Goal: Task Accomplishment & Management: Manage account settings

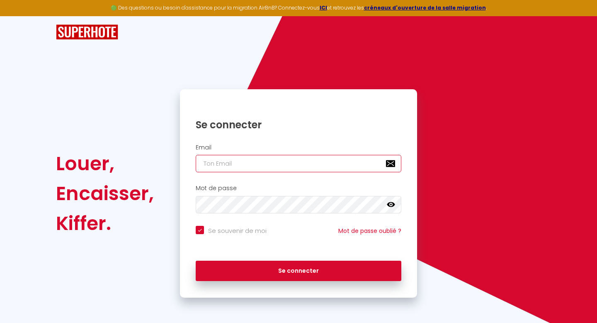
click at [256, 159] on input "email" at bounding box center [299, 163] width 206 height 17
click at [246, 163] on input "email" at bounding box center [299, 163] width 206 height 17
type input "s"
checkbox input "true"
type input "sa"
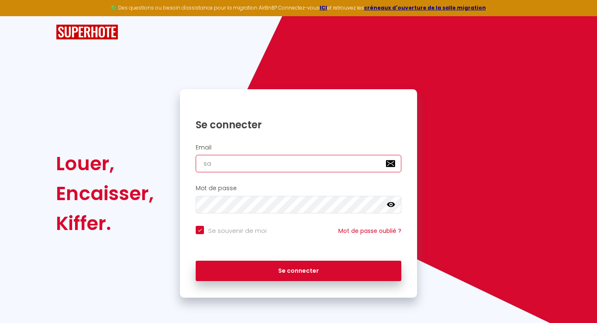
checkbox input "true"
type input "sah"
checkbox input "true"
type input "saha"
checkbox input "true"
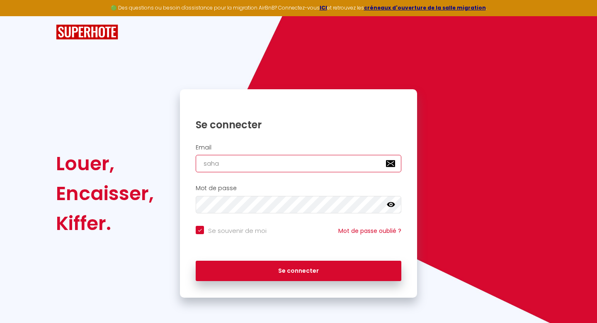
type input "sahar"
checkbox input "true"
type input "[PERSON_NAME]"
checkbox input "true"
type input "saharel"
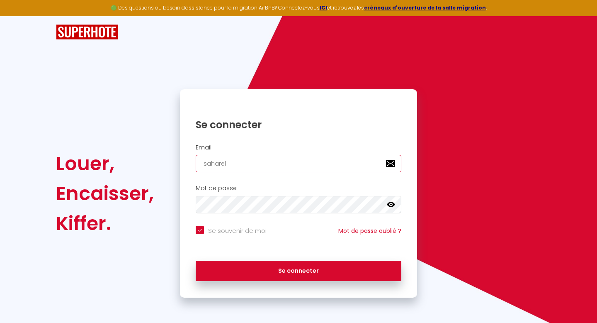
checkbox input "true"
type input "saharela"
checkbox input "true"
type input "saharelac"
checkbox input "true"
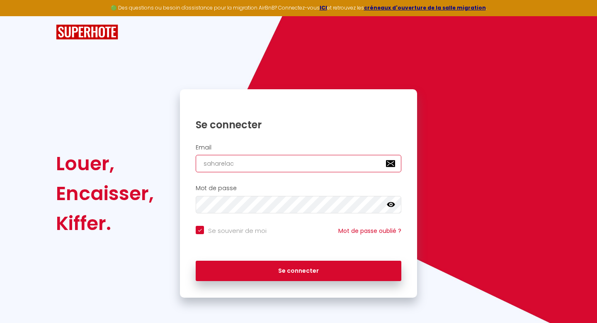
type input "saharelach"
checkbox input "true"
type input "saharelachi"
checkbox input "true"
type input "saharelachiw"
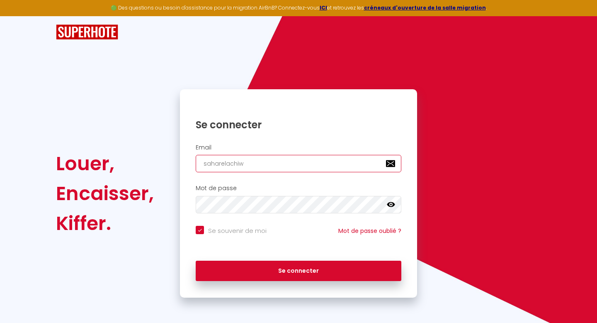
checkbox input "true"
type input "saharelachiwi"
checkbox input "true"
type input "saharelachiwi@"
checkbox input "true"
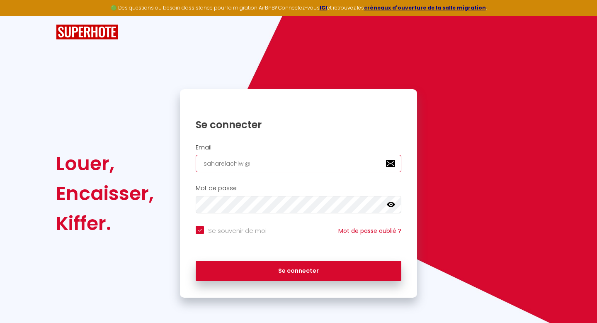
type input "saharelachiwi@g"
checkbox input "true"
type input "saharelachiwi@gm"
checkbox input "true"
type input "saharelachiwi@gma"
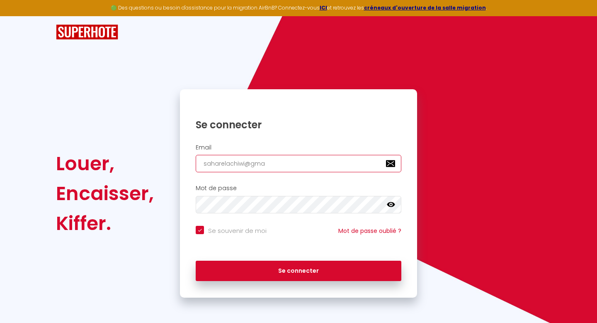
checkbox input "true"
type input "saharelachiwi@gmai"
checkbox input "true"
type input "[EMAIL_ADDRESS]"
checkbox input "true"
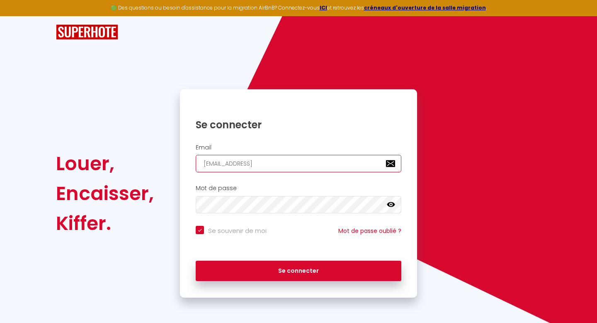
type input "[EMAIL_ADDRESS]."
checkbox input "true"
type input "saharelachiwi@gmail.c"
checkbox input "true"
type input "[EMAIL_ADDRESS][DOMAIN_NAME]"
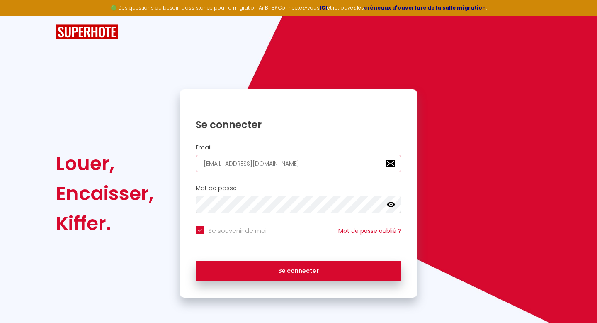
checkbox input "true"
type input "[EMAIL_ADDRESS][DOMAIN_NAME]"
checkbox input "true"
type input "[EMAIL_ADDRESS][DOMAIN_NAME]"
click at [391, 202] on icon at bounding box center [391, 204] width 8 height 5
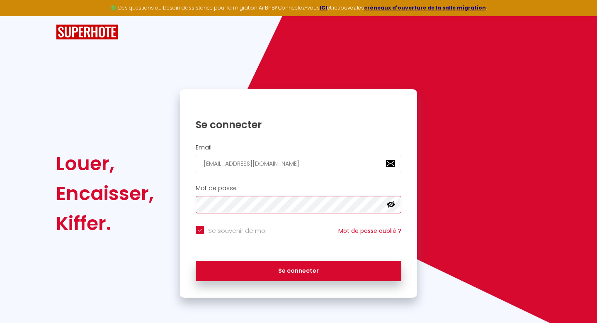
click at [62, 212] on div "Louer, Encaisser, [PERSON_NAME]. Se connecter Email [EMAIL_ADDRESS][DOMAIN_NAME…" at bounding box center [299, 193] width 496 height 208
click at [188, 204] on div "Mot de passe false" at bounding box center [298, 199] width 226 height 29
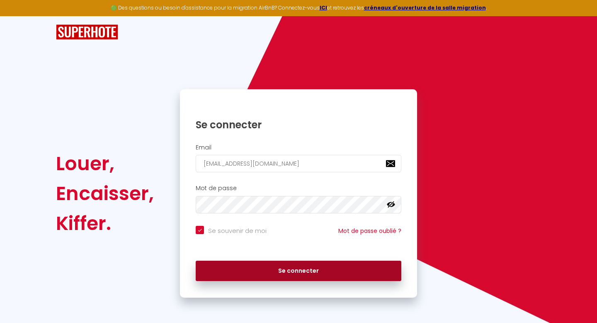
click at [290, 270] on button "Se connecter" at bounding box center [299, 270] width 206 height 21
checkbox input "true"
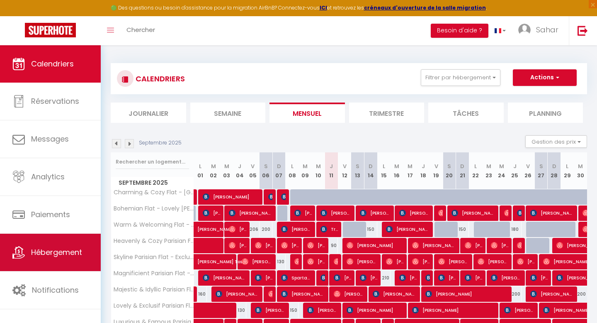
scroll to position [43, 0]
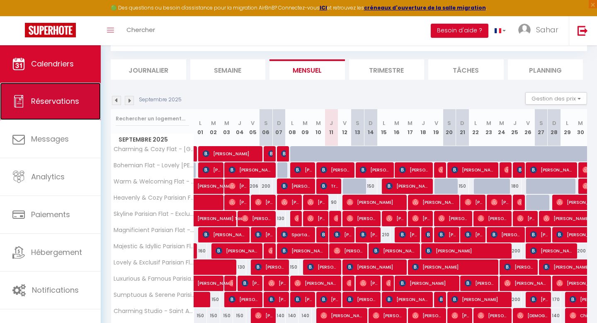
click at [66, 101] on span "Réservations" at bounding box center [55, 101] width 48 height 10
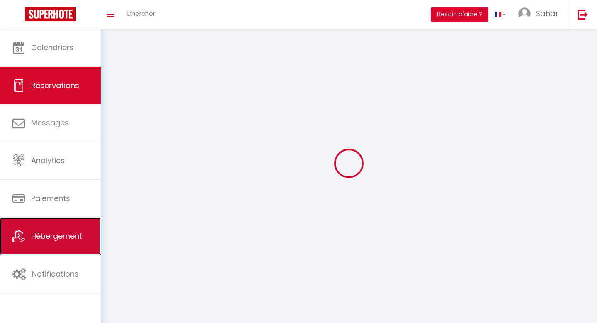
click at [70, 236] on span "Hébergement" at bounding box center [56, 236] width 51 height 10
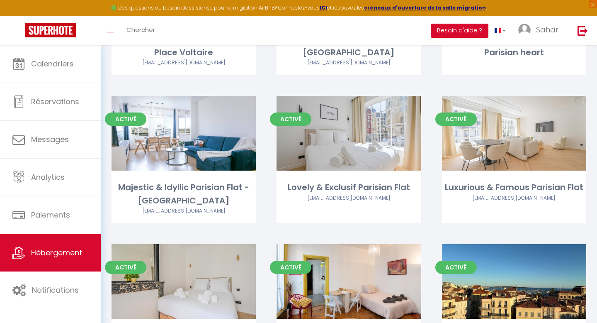
scroll to position [507, 0]
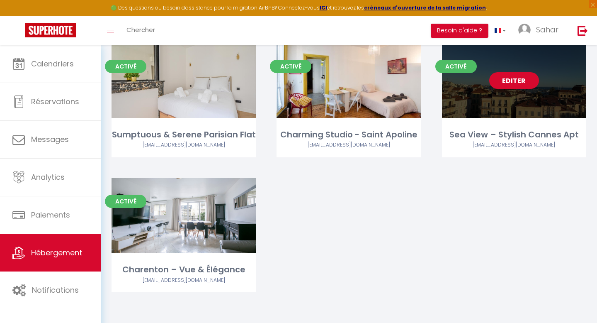
click at [514, 78] on link "Editer" at bounding box center [514, 80] width 50 height 17
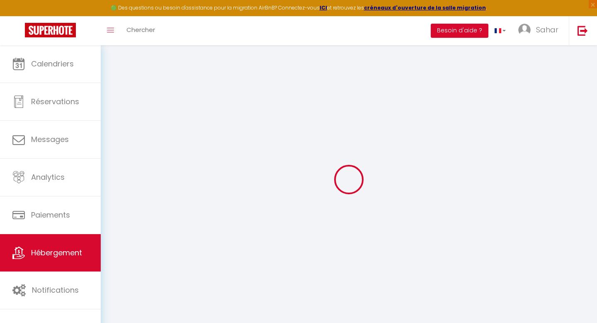
type input "Sea View – Stylish Cannes Apt"
type input "Idir"
select select "6"
select select "3"
type input "800"
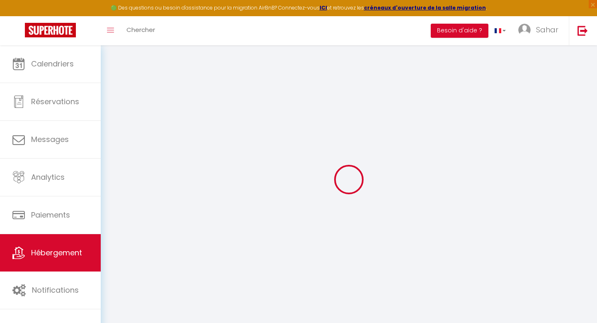
type input "150"
select select
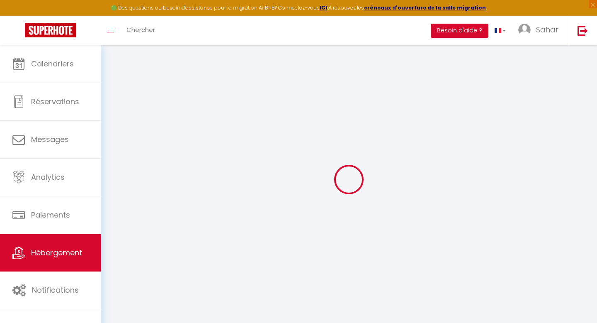
select select
type input "[STREET_ADDRESS][PERSON_NAME]"
type input "06400"
type input "Cannes"
type input "[EMAIL_ADDRESS][DOMAIN_NAME]"
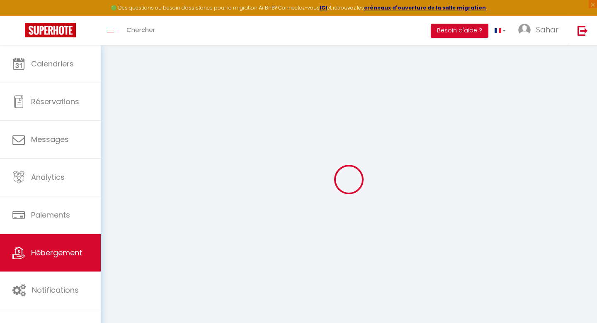
select select
checkbox input "false"
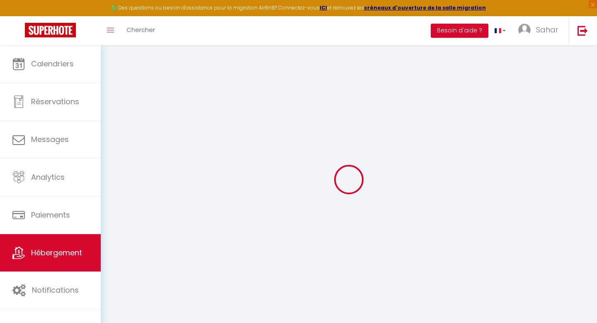
type input "0"
select select
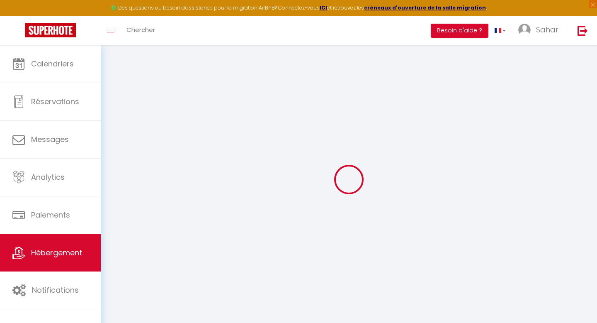
select select
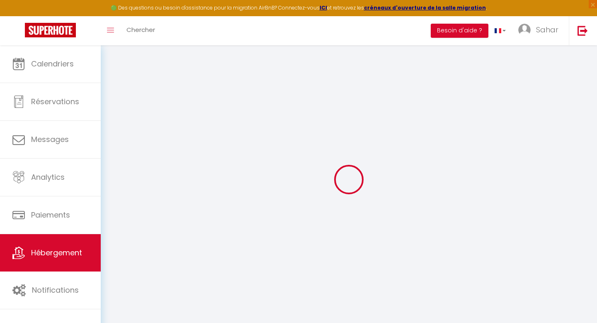
checkbox input "false"
select select
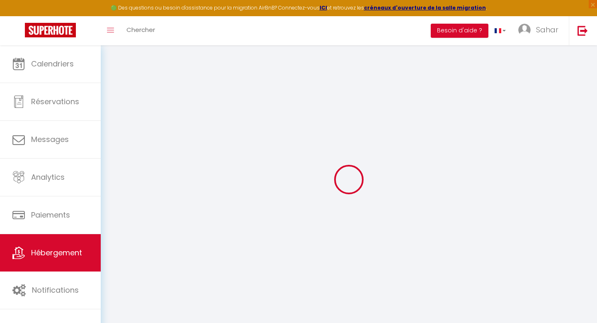
select select
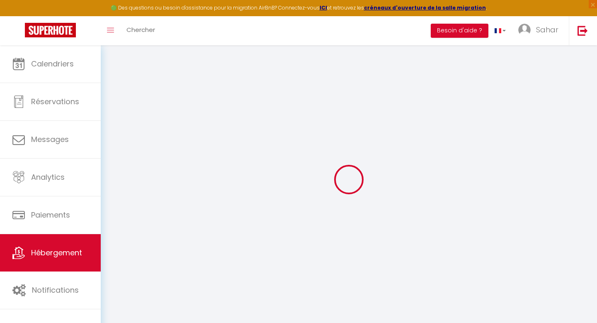
checkbox input "false"
select select
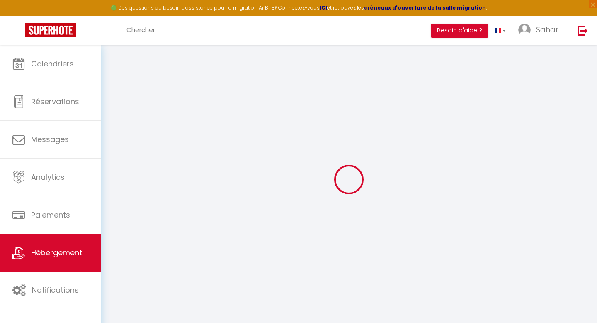
checkbox input "false"
select select "14:00"
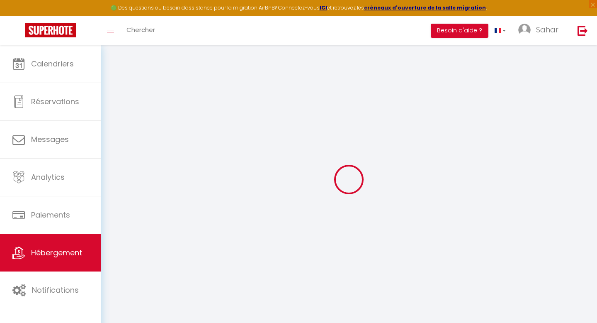
select select
select select "11:00"
select select "30"
select select "120"
select select
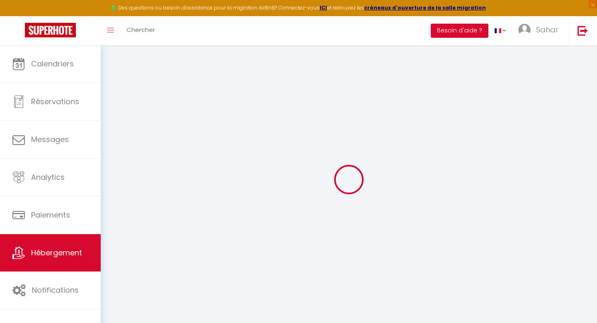
select select
checkbox input "false"
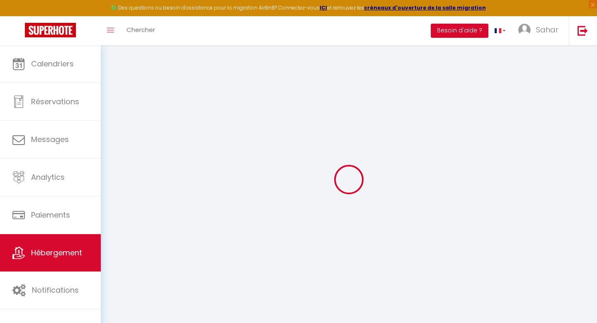
select select
checkbox input "false"
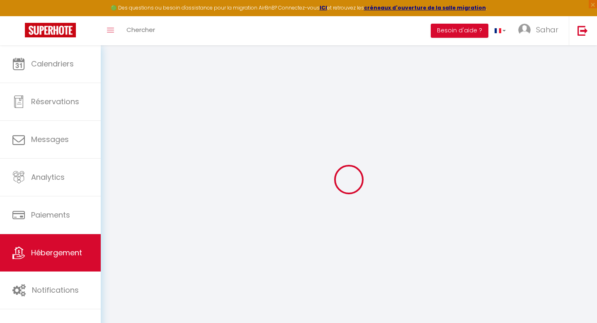
checkbox input "false"
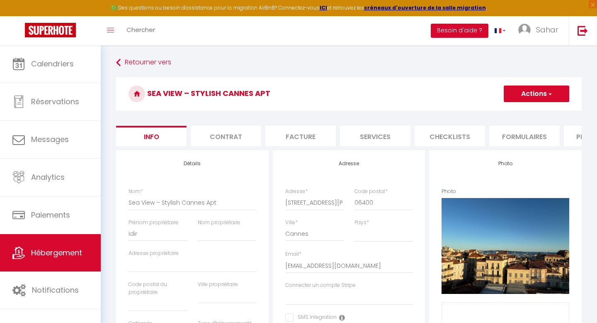
select select
checkbox input "false"
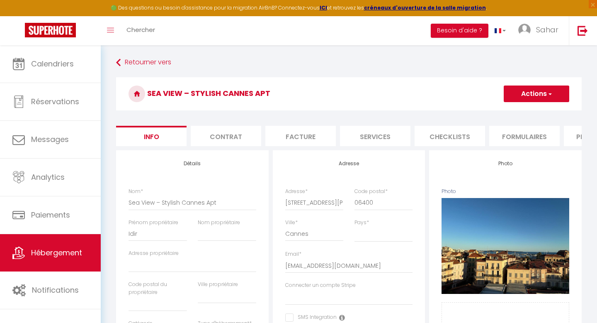
checkbox input "false"
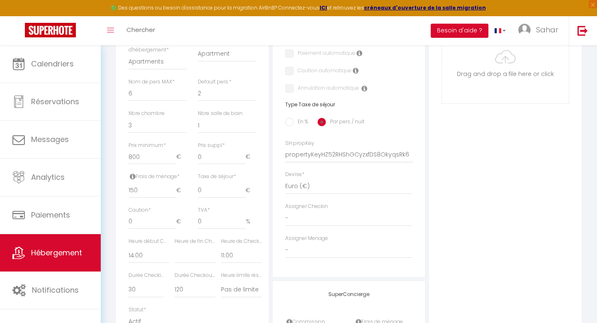
scroll to position [281, 0]
click at [146, 158] on input "800" at bounding box center [153, 157] width 48 height 15
drag, startPoint x: 146, startPoint y: 158, endPoint x: 108, endPoint y: 155, distance: 38.3
click at [108, 155] on div "Retourner vers Sea View – Stylish Cannes Apt Actions Enregistrer Dupliquer Supp…" at bounding box center [349, 107] width 496 height 686
type input "4"
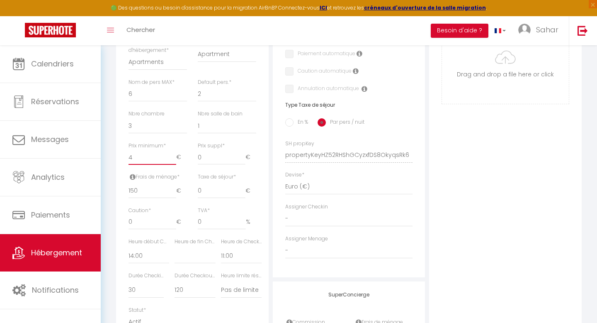
select select
checkbox input "false"
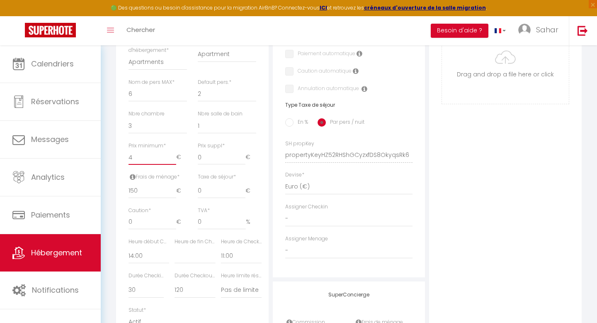
checkbox input "false"
type input "40"
select select
checkbox input "false"
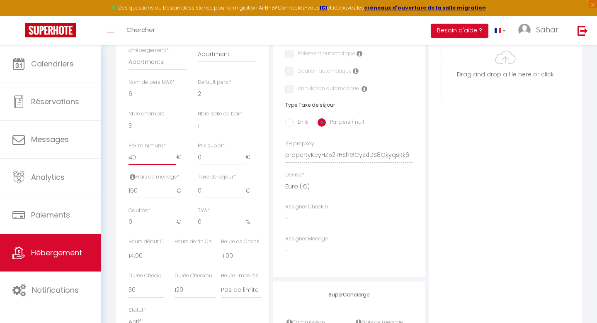
checkbox input "false"
type input "400"
select select
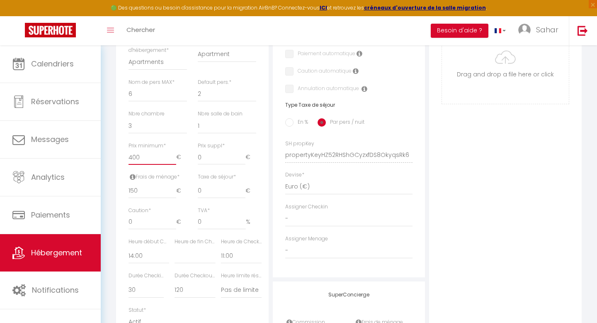
select select
checkbox input "false"
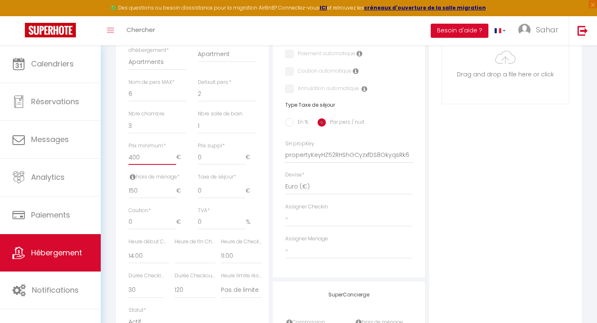
type input "400"
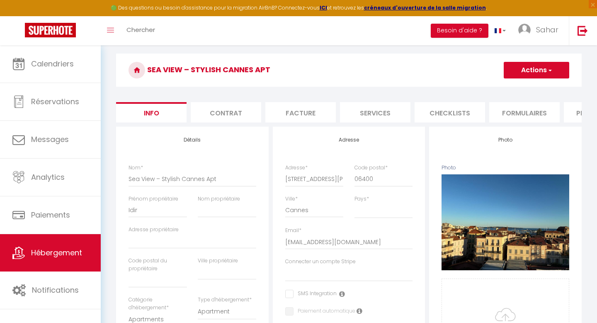
scroll to position [15, 0]
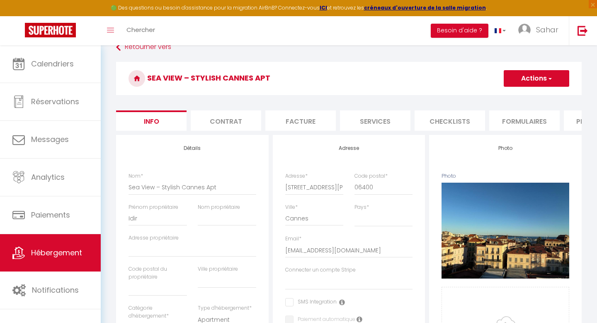
click at [554, 80] on button "Actions" at bounding box center [537, 78] width 66 height 17
click at [517, 95] on input "Enregistrer" at bounding box center [504, 96] width 31 height 8
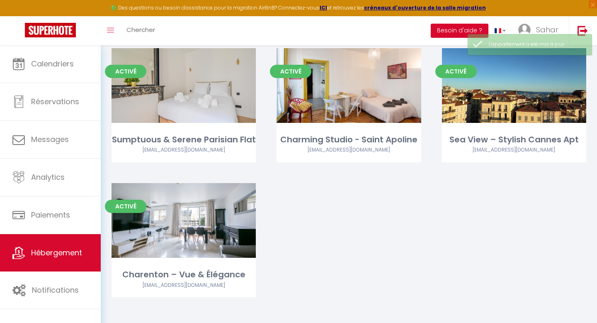
scroll to position [504, 0]
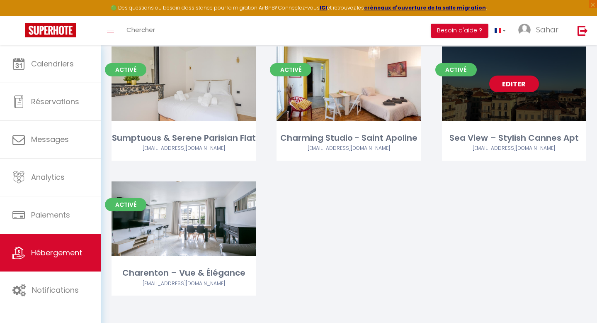
click at [471, 111] on div "Editer" at bounding box center [514, 83] width 144 height 75
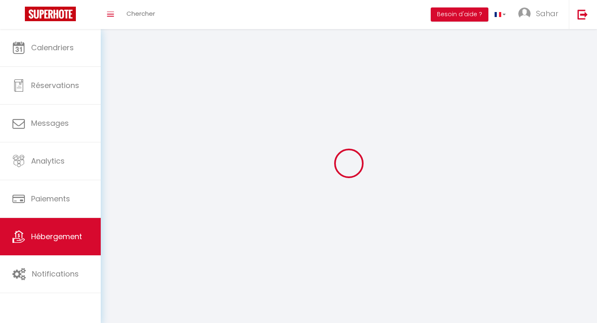
select select "28"
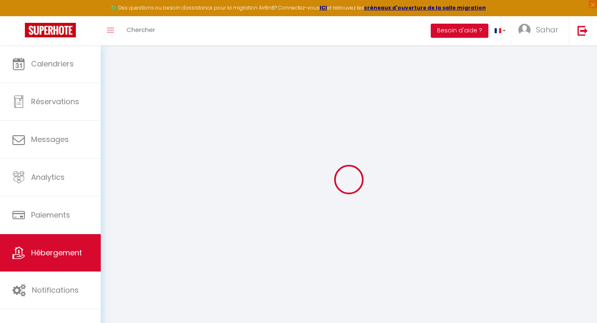
select select
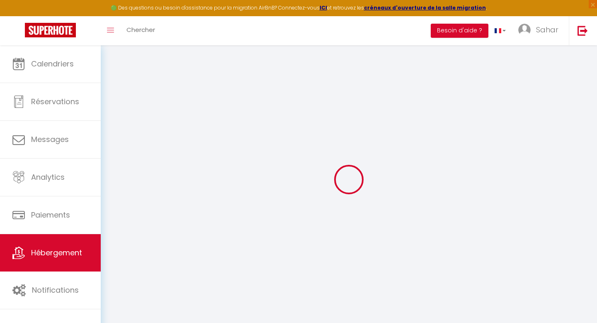
select select
checkbox input "false"
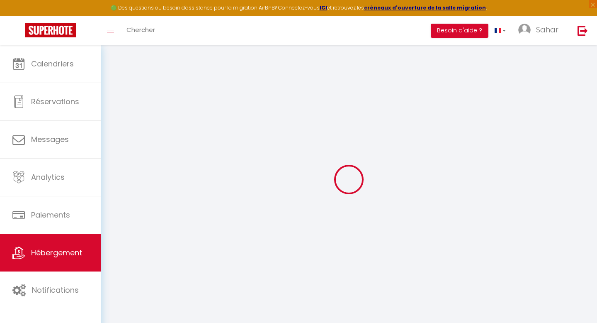
select select
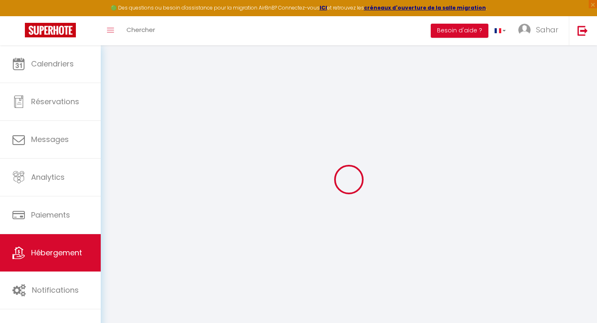
select select
checkbox input "false"
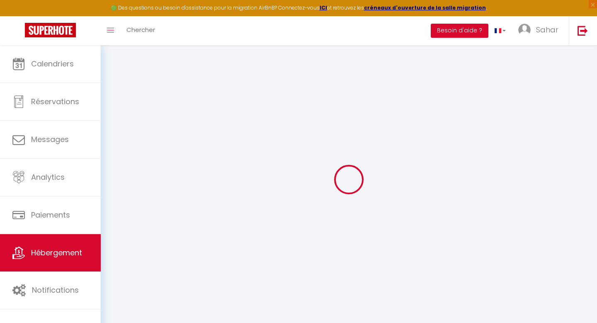
checkbox input "false"
select select
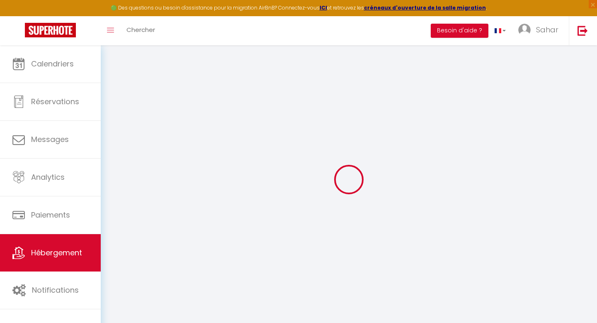
select select
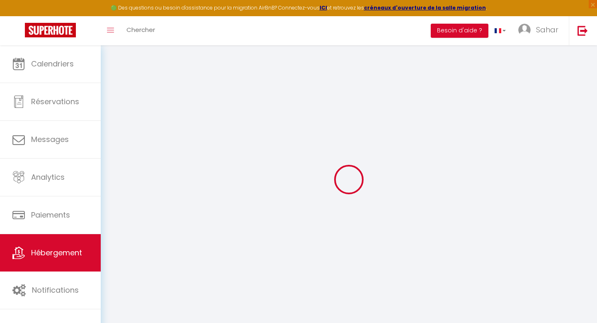
checkbox input "false"
select select
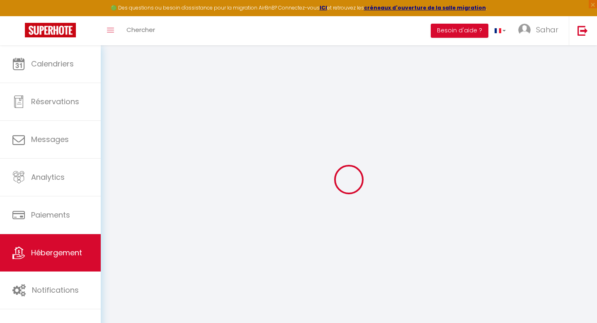
select select
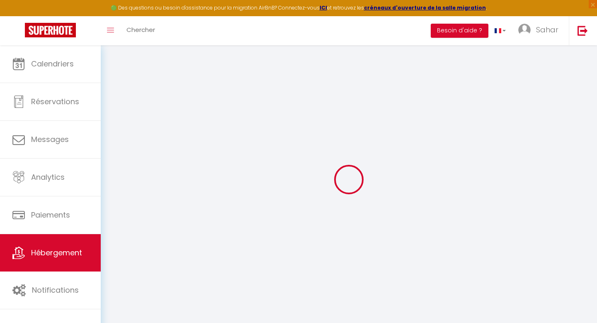
select select
checkbox input "false"
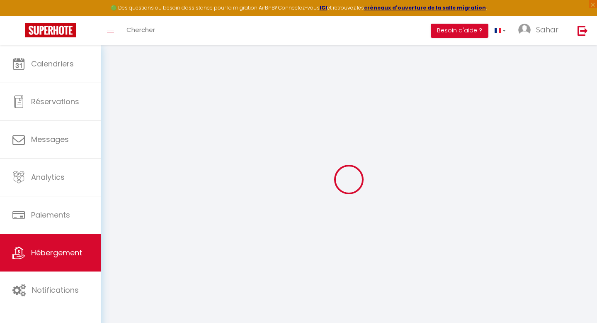
checkbox input "false"
select select
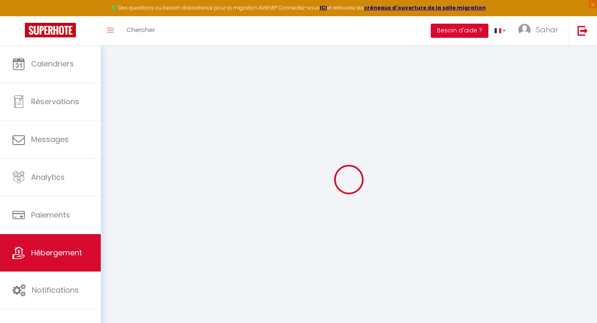
select select
checkbox input "false"
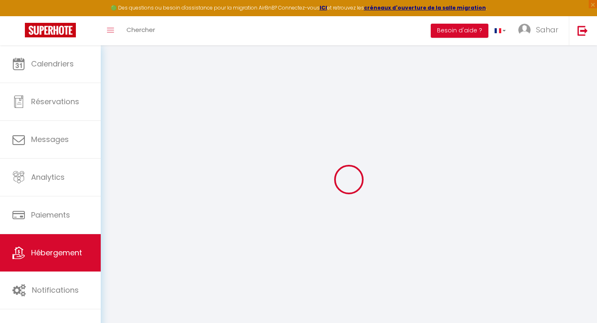
checkbox input "false"
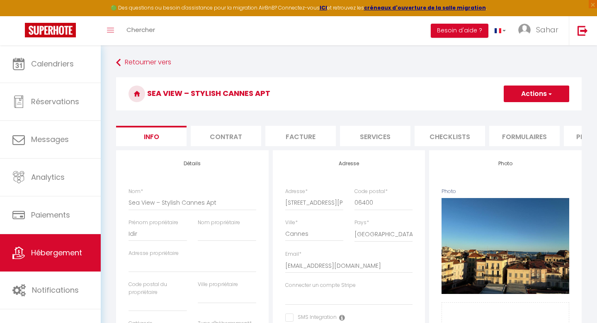
click at [306, 133] on li "Facture" at bounding box center [300, 136] width 71 height 20
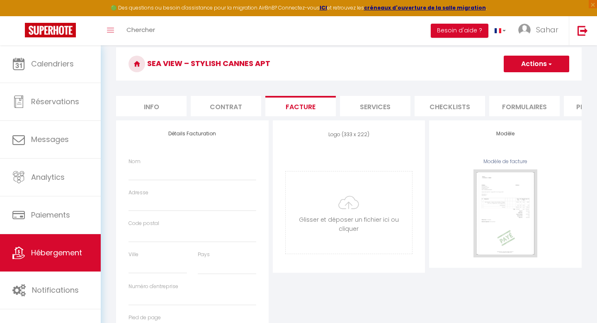
click at [230, 105] on li "Contrat" at bounding box center [226, 106] width 71 height 20
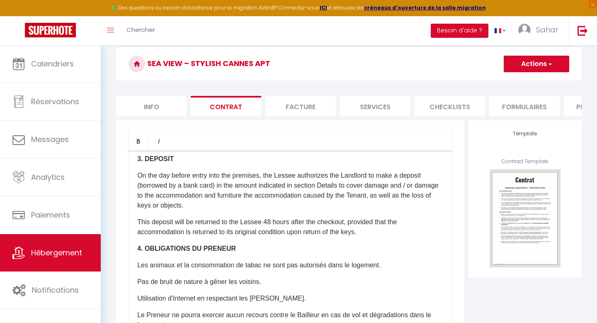
scroll to position [529, 0]
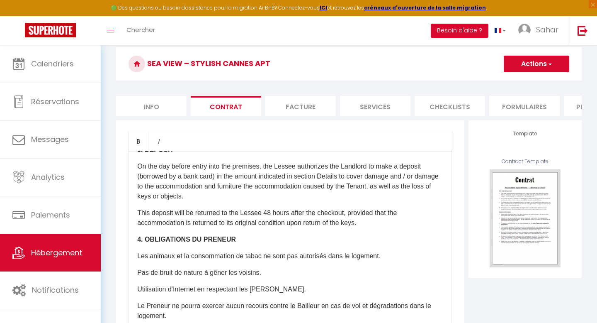
click at [135, 110] on li "Info" at bounding box center [151, 106] width 71 height 20
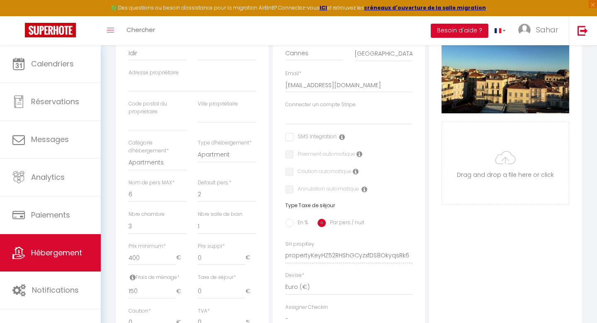
scroll to position [175, 0]
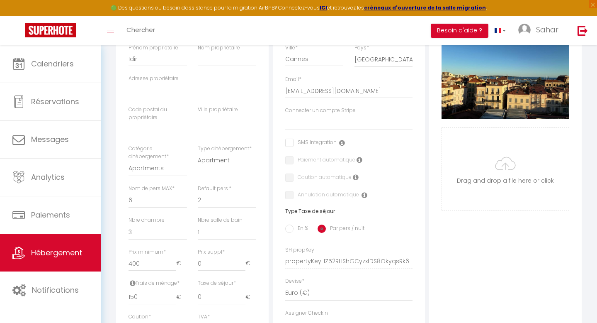
click at [356, 176] on icon at bounding box center [356, 177] width 6 height 7
click at [504, 238] on div "Photo Photo Supprimer Drag and drop a file here or click Ooops, something wrong…" at bounding box center [505, 256] width 153 height 560
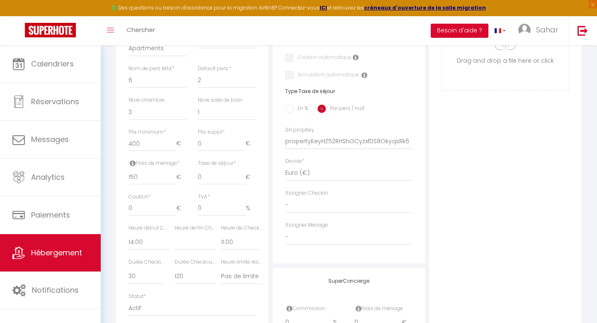
scroll to position [304, 0]
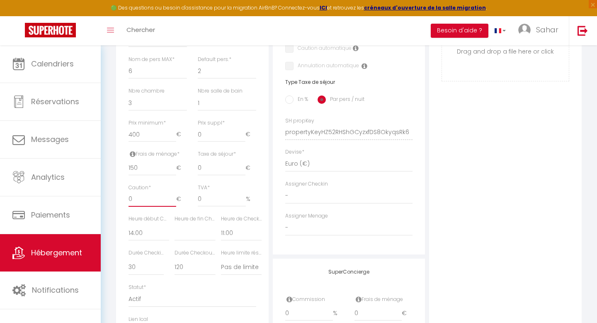
click at [143, 200] on input "0" at bounding box center [153, 199] width 48 height 15
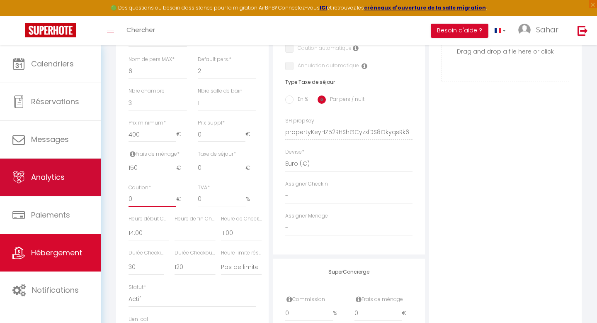
drag, startPoint x: 143, startPoint y: 202, endPoint x: 92, endPoint y: 196, distance: 51.8
click at [92, 196] on div "🟢 Des questions ou besoin d'assistance pour la migration AirBnB? Connectez-vous…" at bounding box center [298, 85] width 597 height 686
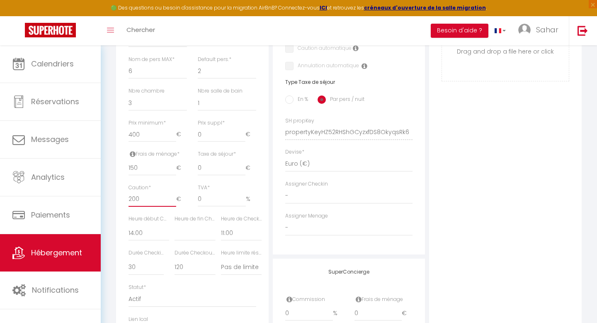
scroll to position [0, 0]
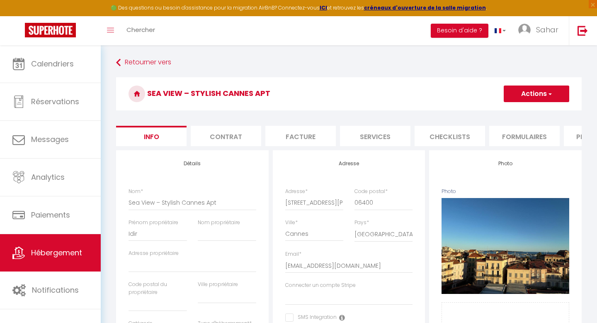
click at [527, 95] on button "Actions" at bounding box center [537, 93] width 66 height 17
click at [515, 112] on input "Enregistrer" at bounding box center [504, 112] width 31 height 8
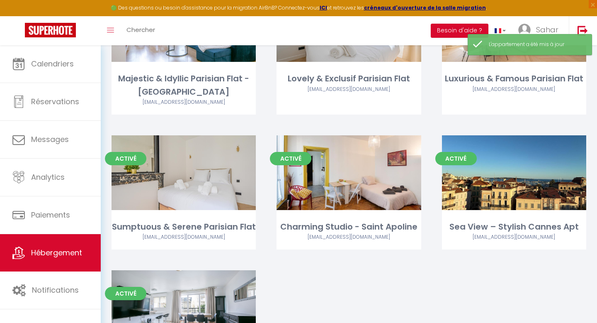
scroll to position [507, 0]
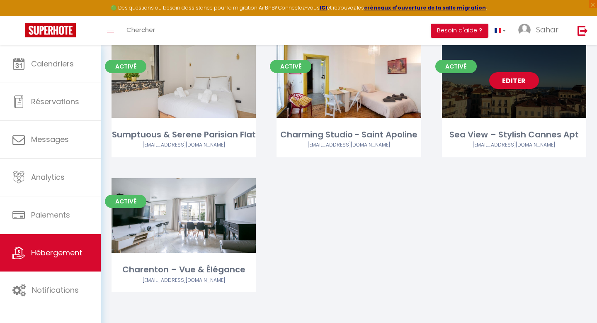
click at [462, 109] on div "Editer" at bounding box center [514, 80] width 144 height 75
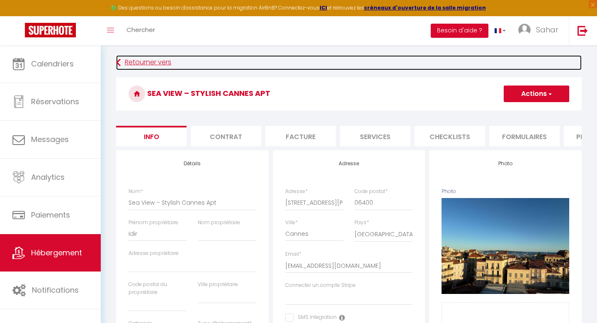
click at [117, 62] on icon at bounding box center [118, 62] width 5 height 15
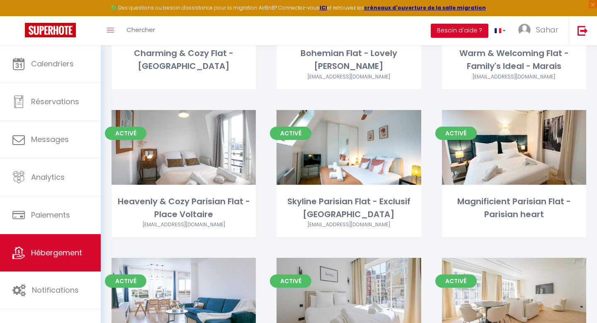
scroll to position [86, 0]
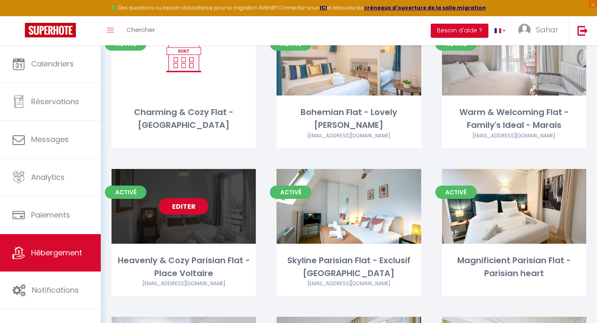
click at [130, 237] on div "Editer" at bounding box center [184, 206] width 144 height 75
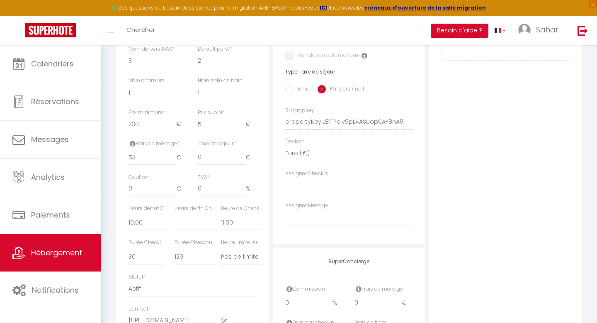
scroll to position [314, 0]
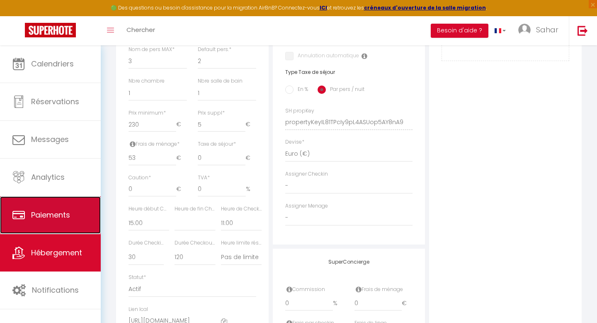
click at [58, 213] on span "Paiements" at bounding box center [50, 214] width 39 height 10
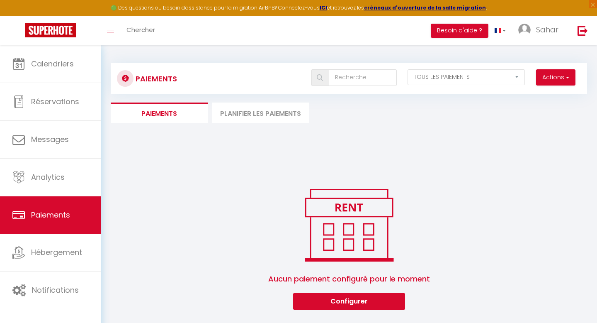
click at [264, 112] on li "Planifier les paiements" at bounding box center [260, 112] width 97 height 20
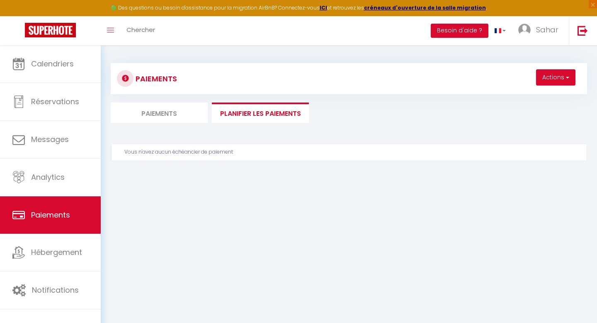
click at [176, 112] on li "Paiements" at bounding box center [159, 112] width 97 height 20
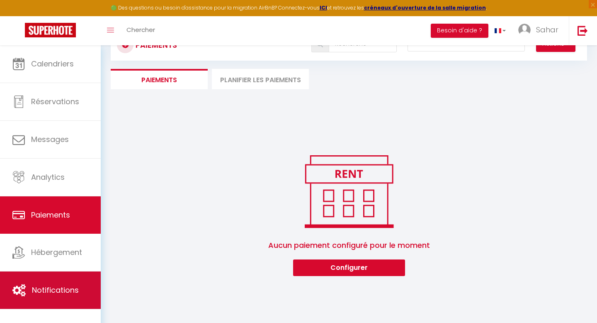
scroll to position [45, 0]
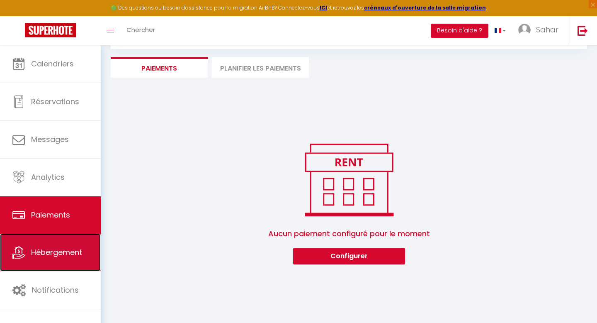
click at [52, 250] on span "Hébergement" at bounding box center [56, 252] width 51 height 10
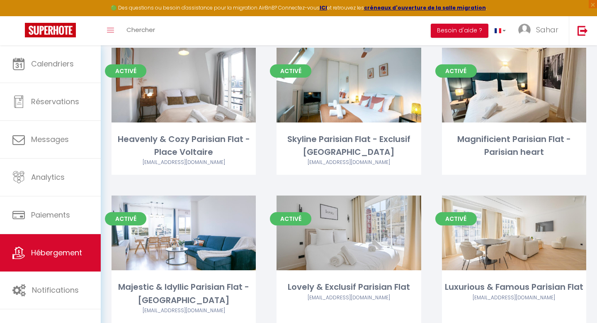
scroll to position [205, 0]
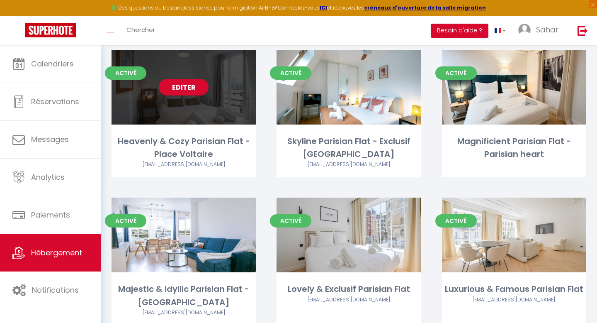
click at [144, 102] on div "Editer" at bounding box center [184, 87] width 144 height 75
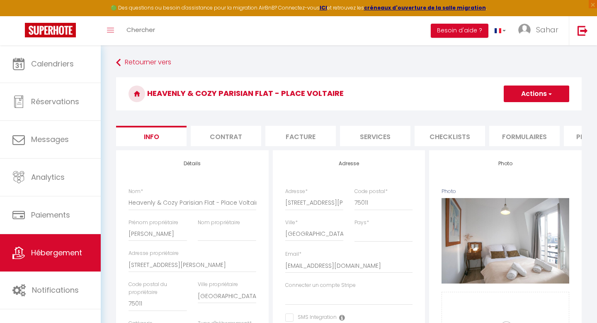
click at [223, 139] on li "Contrat" at bounding box center [226, 136] width 71 height 20
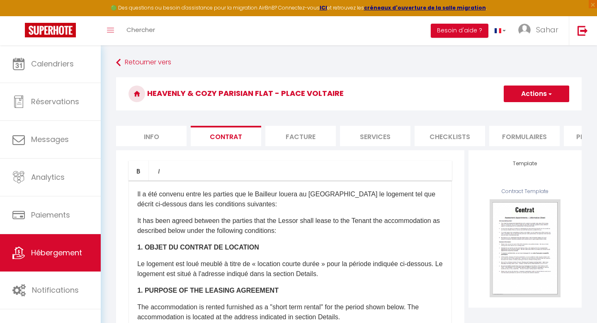
click at [295, 127] on li "Facture" at bounding box center [300, 136] width 71 height 20
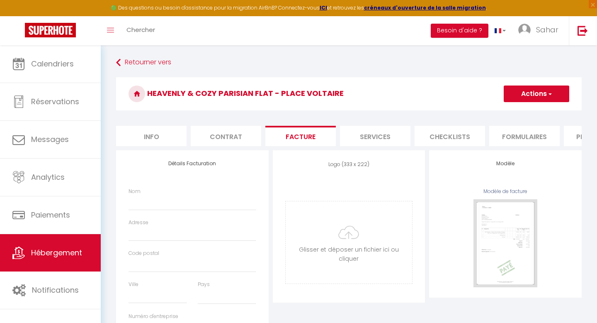
click at [373, 132] on li "Services" at bounding box center [375, 136] width 71 height 20
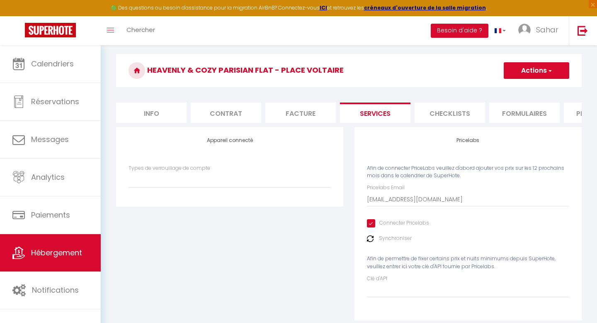
scroll to position [45, 0]
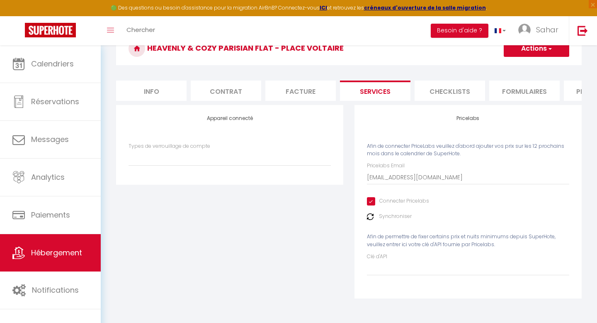
click at [443, 94] on li "Checklists" at bounding box center [450, 90] width 71 height 20
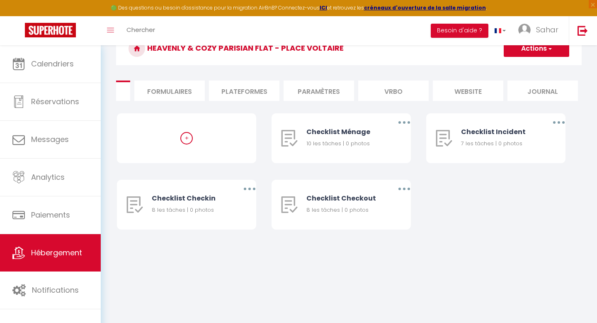
scroll to position [0, 355]
click at [253, 92] on li "Plateformes" at bounding box center [244, 90] width 71 height 20
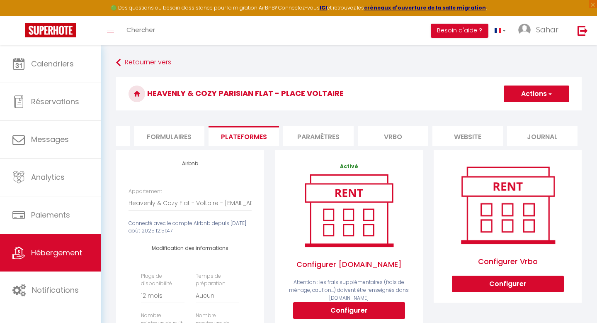
click at [527, 131] on li "Journal" at bounding box center [542, 136] width 71 height 20
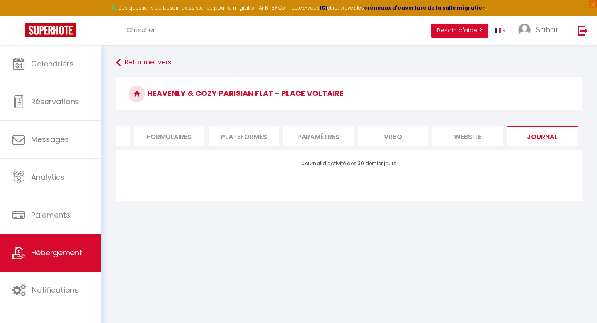
click at [480, 130] on li "website" at bounding box center [468, 136] width 71 height 20
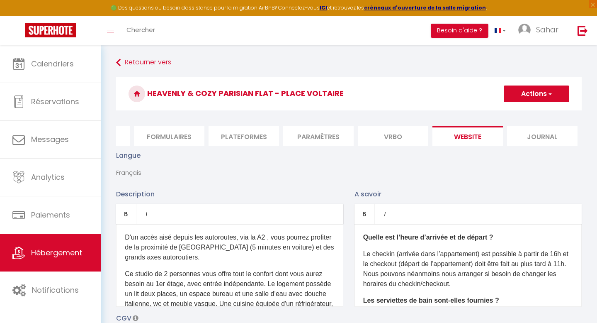
click at [422, 136] on li "Vrbo" at bounding box center [393, 136] width 71 height 20
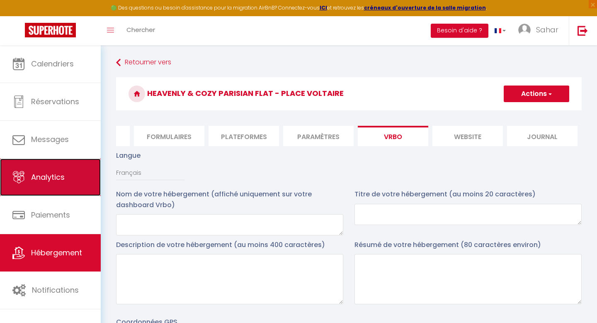
click at [54, 181] on span "Analytics" at bounding box center [48, 177] width 34 height 10
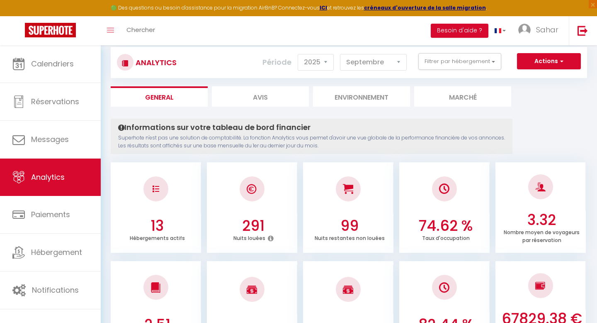
scroll to position [8, 0]
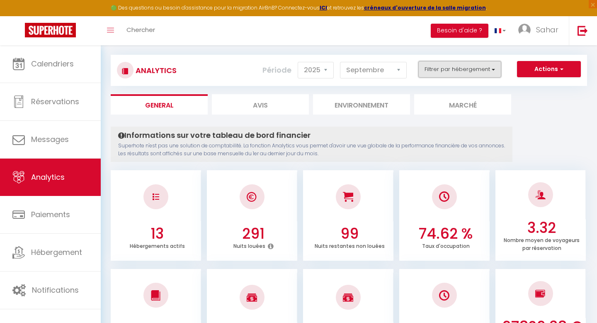
click at [496, 72] on button "Filtrer par hébergement" at bounding box center [460, 69] width 83 height 17
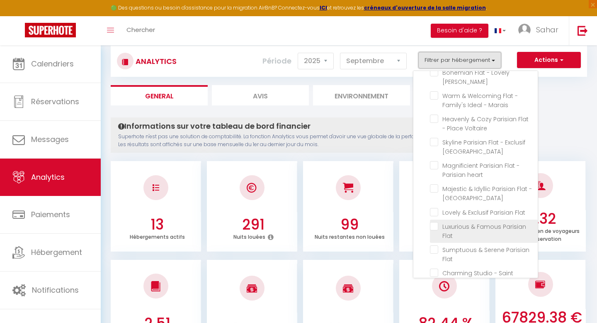
scroll to position [41, 0]
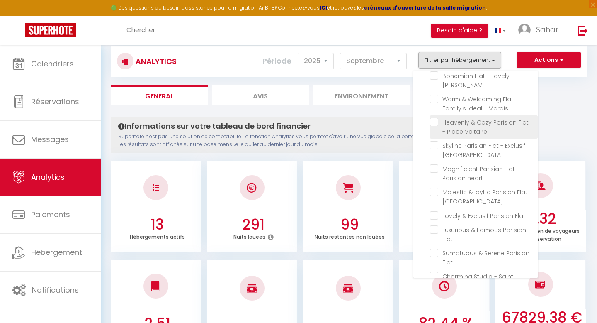
click at [435, 118] on Voltaire "checkbox" at bounding box center [484, 122] width 108 height 8
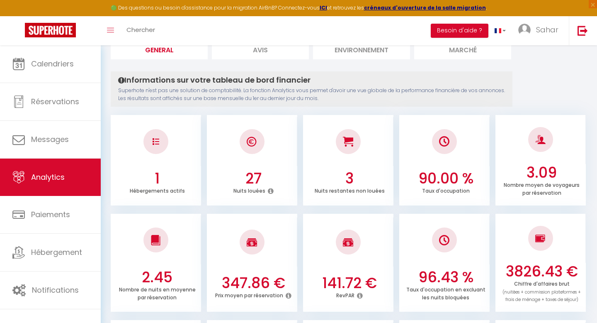
scroll to position [63, 0]
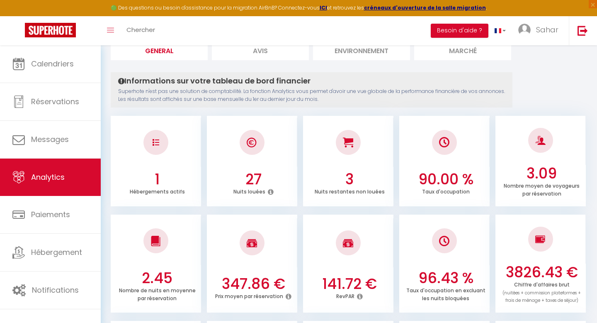
click at [269, 191] on icon at bounding box center [271, 191] width 6 height 7
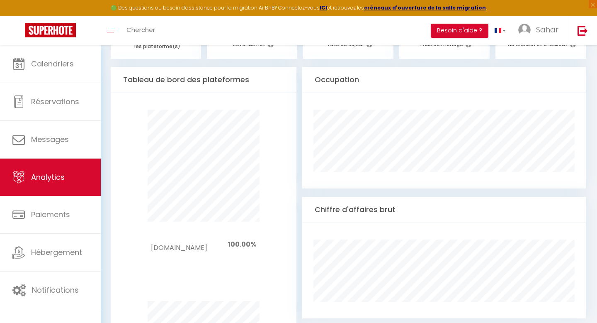
scroll to position [516, 0]
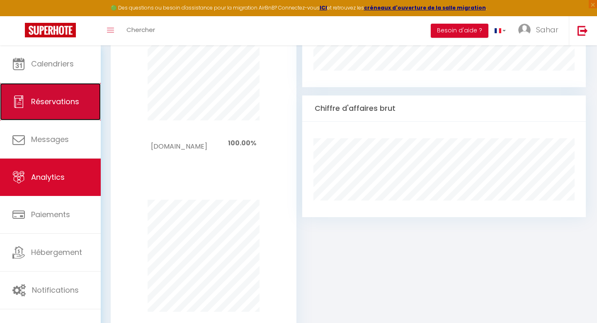
click at [51, 94] on link "Réservations" at bounding box center [50, 101] width 101 height 37
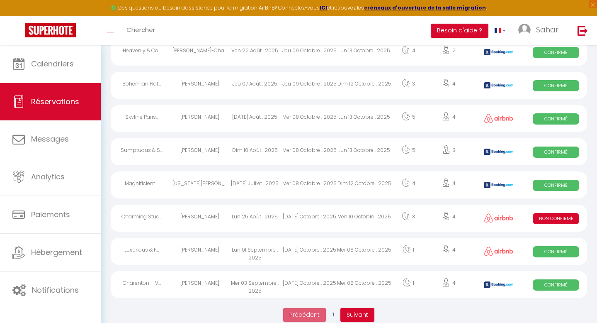
scroll to position [1494, 0]
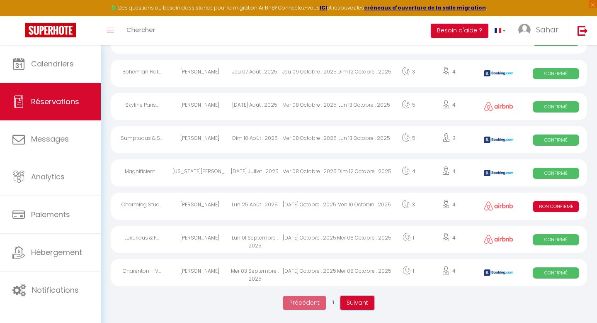
click at [348, 304] on span "Suivant" at bounding box center [358, 302] width 22 height 8
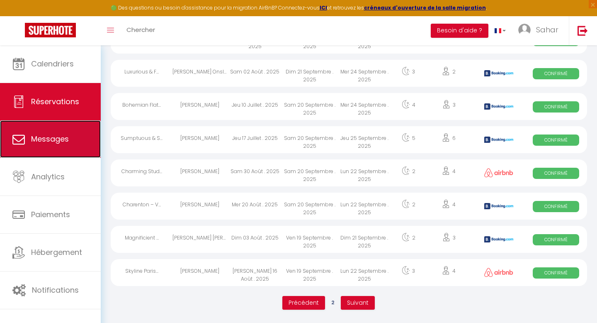
click at [41, 139] on span "Messages" at bounding box center [50, 139] width 38 height 10
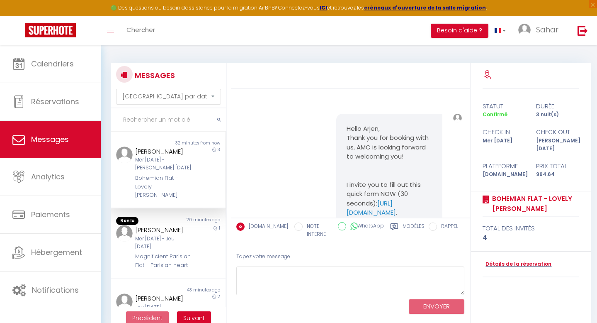
scroll to position [11432, 0]
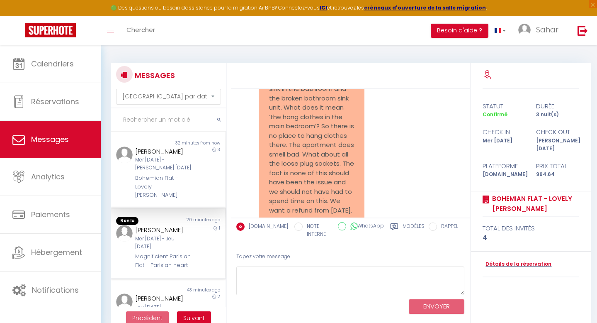
click at [174, 235] on div "Mer [DATE] - Jeu [DATE]" at bounding box center [163, 243] width 56 height 16
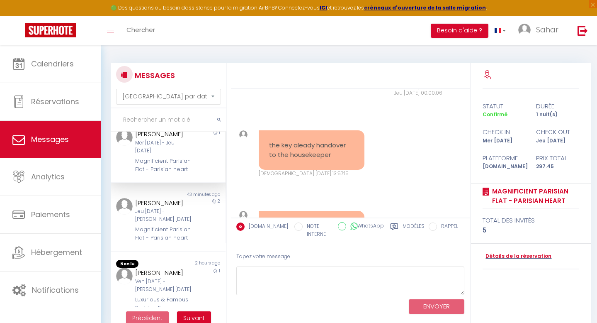
scroll to position [102, 0]
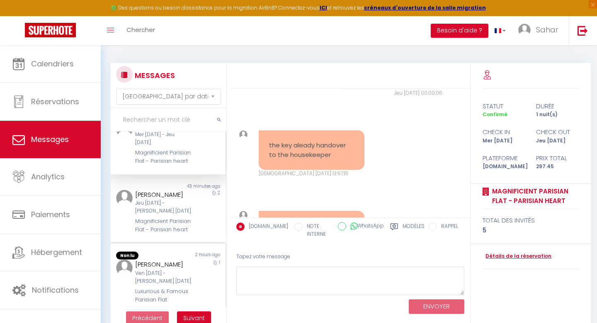
click at [174, 269] on div "Ven [DATE] - [PERSON_NAME] [DATE]" at bounding box center [163, 277] width 56 height 16
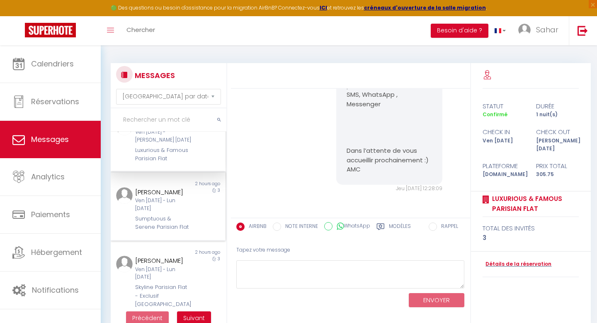
scroll to position [248, 0]
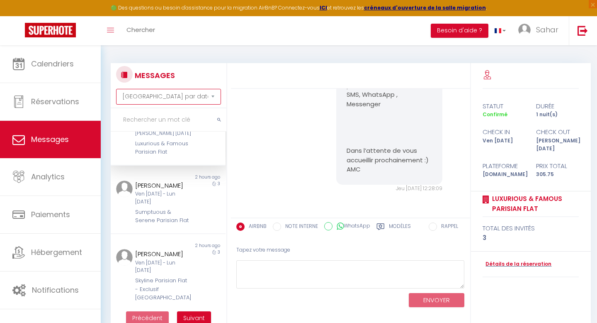
click at [212, 95] on select "Trier par date de réservation Trier par date de message" at bounding box center [168, 97] width 105 height 16
click at [529, 260] on link "Détails de la réservation" at bounding box center [517, 264] width 69 height 8
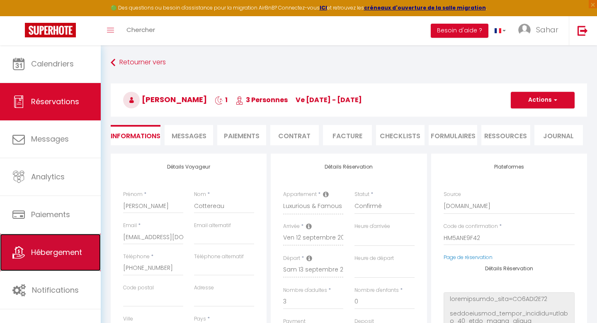
click at [44, 250] on span "Hébergement" at bounding box center [56, 252] width 51 height 10
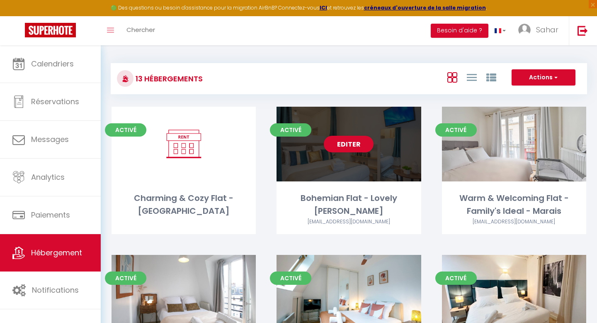
scroll to position [14, 0]
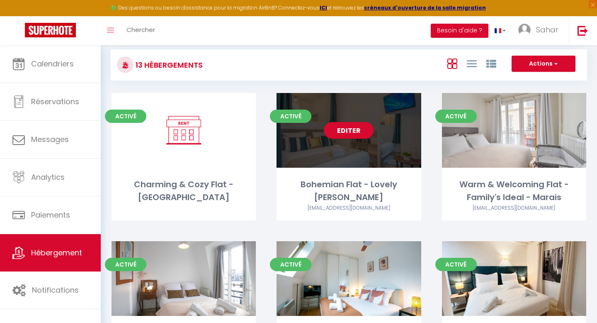
click at [326, 165] on div "Editer" at bounding box center [349, 130] width 144 height 75
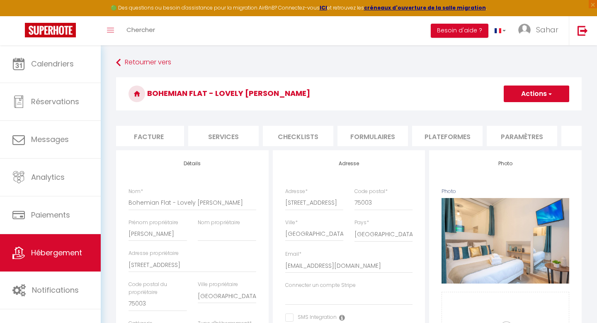
scroll to position [0, 355]
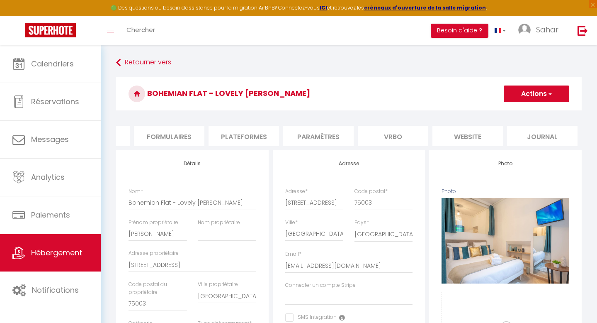
click at [255, 136] on li "Plateformes" at bounding box center [244, 136] width 71 height 20
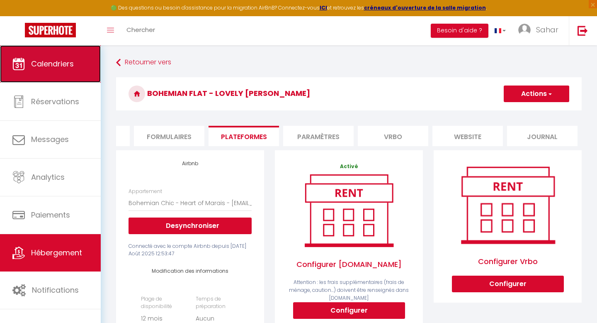
click at [50, 60] on span "Calendriers" at bounding box center [52, 63] width 43 height 10
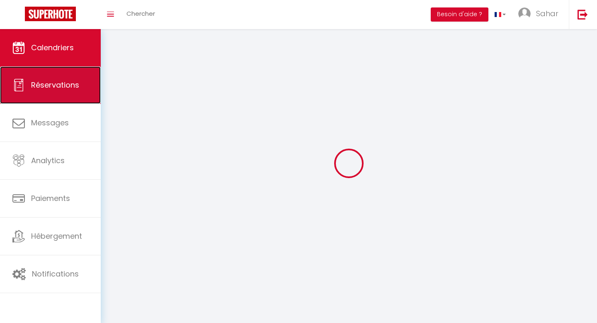
click at [49, 85] on span "Réservations" at bounding box center [55, 85] width 48 height 10
